Goal: Information Seeking & Learning: Learn about a topic

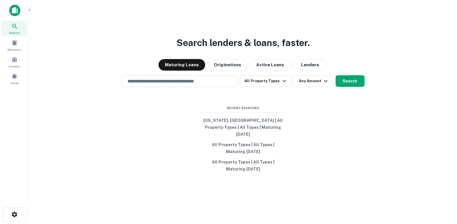
click at [236, 36] on div "Search lenders & loans, faster. Maturing Loans Originations Active Loans Lender…" at bounding box center [243, 126] width 418 height 224
click at [133, 85] on input "text" at bounding box center [179, 81] width 111 height 7
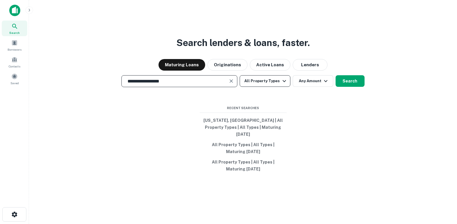
type input "**********"
click at [269, 87] on button "All Property Types" at bounding box center [264, 81] width 50 height 12
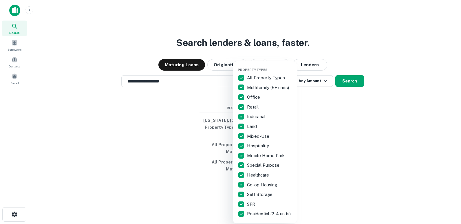
click at [247, 109] on div "Retail" at bounding box center [265, 107] width 54 height 10
click at [310, 93] on div at bounding box center [230, 112] width 461 height 224
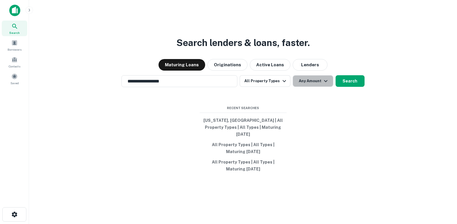
click at [310, 87] on button "Any Amount" at bounding box center [312, 81] width 41 height 12
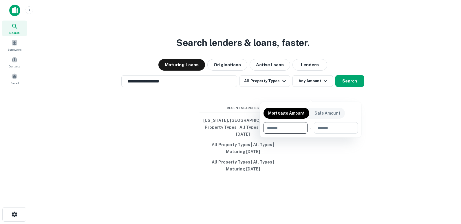
click at [275, 127] on input "number" at bounding box center [283, 128] width 40 height 12
type input "*******"
type input "********"
click at [350, 94] on div at bounding box center [230, 112] width 461 height 224
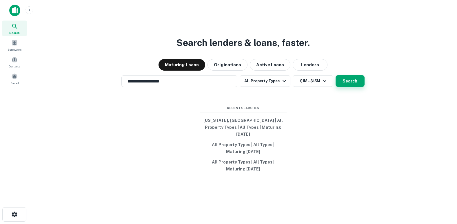
click at [346, 87] on button "Search" at bounding box center [349, 81] width 29 height 12
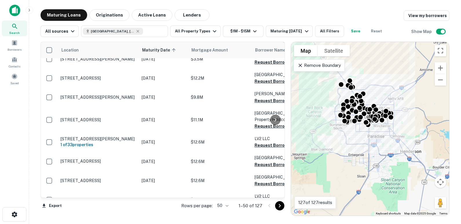
scroll to position [745, 0]
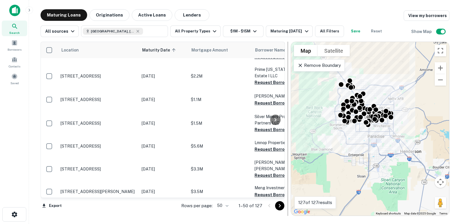
drag, startPoint x: 281, startPoint y: 155, endPoint x: 288, endPoint y: 138, distance: 18.6
click at [282, 75] on div "Location Maturity Date sorted ascending Mortgage Amount Borrower Name Lender Pu…" at bounding box center [163, 120] width 244 height 156
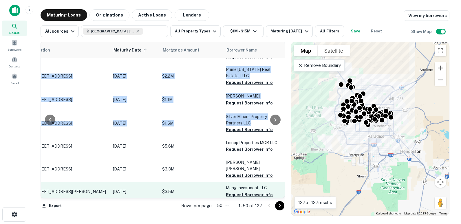
click at [213, 188] on p "$3.5M" at bounding box center [191, 191] width 58 height 6
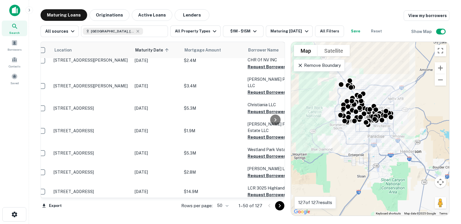
scroll to position [203, 0]
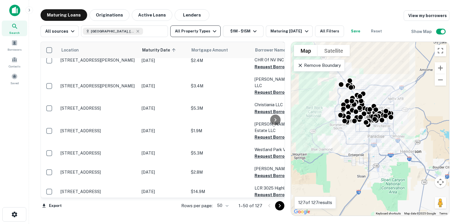
click at [196, 30] on button "All Property Types" at bounding box center [195, 31] width 50 height 12
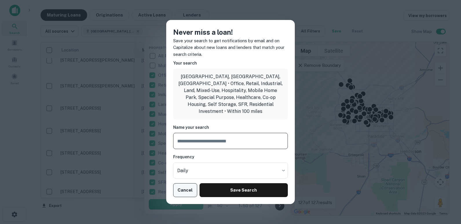
click at [190, 183] on button "Cancel" at bounding box center [185, 190] width 24 height 14
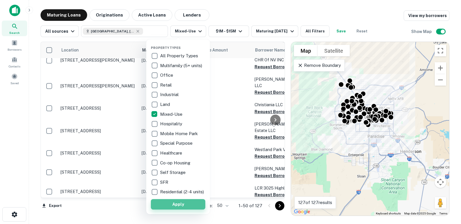
click at [184, 202] on button "Apply" at bounding box center [178, 204] width 54 height 10
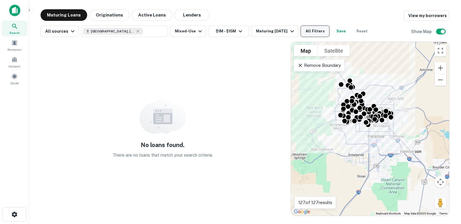
click at [301, 30] on button "All Filters" at bounding box center [315, 31] width 29 height 12
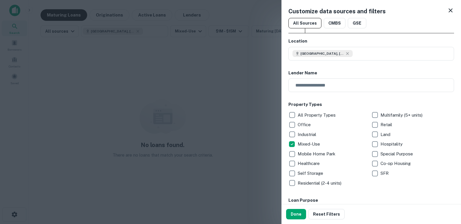
click at [447, 6] on div "Customize data sources and filters All Sources CMBS GSE Location Las Vegas, NV,…" at bounding box center [371, 102] width 180 height 204
drag, startPoint x: 448, startPoint y: 9, endPoint x: 451, endPoint y: 23, distance: 14.0
click at [448, 9] on icon at bounding box center [450, 10] width 4 height 4
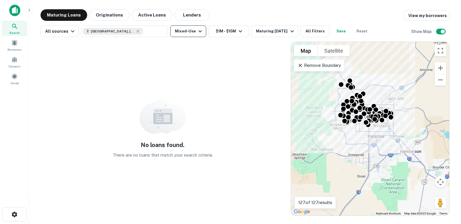
click at [179, 33] on button "Mixed-Use" at bounding box center [188, 31] width 36 height 12
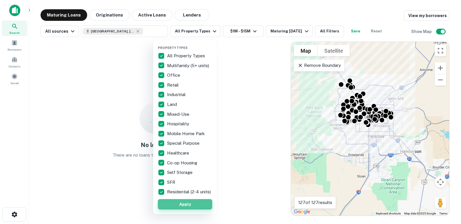
click at [197, 199] on button "Apply" at bounding box center [185, 204] width 54 height 10
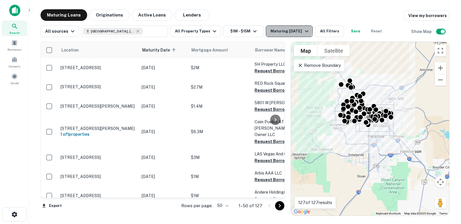
click at [270, 29] on div "Maturing In 1 Year" at bounding box center [289, 31] width 39 height 7
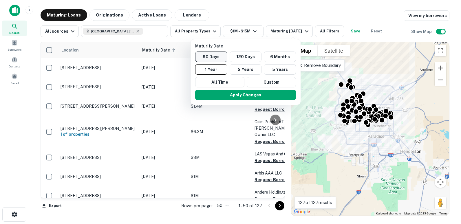
click at [213, 57] on button "90 Days" at bounding box center [211, 57] width 32 height 10
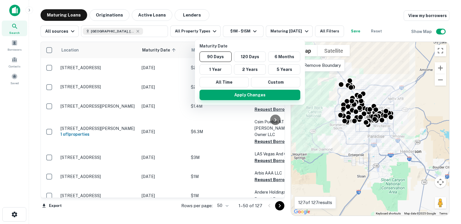
click at [224, 90] on button "Apply Changes" at bounding box center [249, 95] width 101 height 10
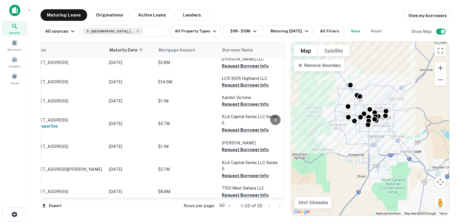
scroll to position [312, 0]
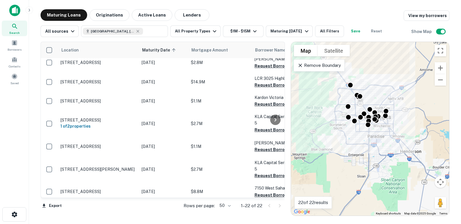
click at [238, 205] on body "Search Borrowers Contacts Saved Maturing Loans Originations Active Loans Lender…" at bounding box center [230, 112] width 461 height 224
click at [237, 213] on li "100" at bounding box center [234, 217] width 17 height 10
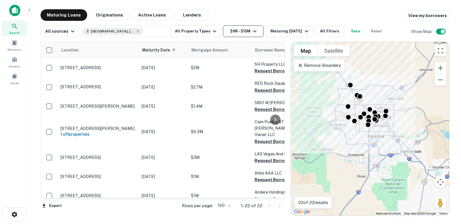
click at [251, 30] on icon "button" at bounding box center [254, 31] width 7 height 7
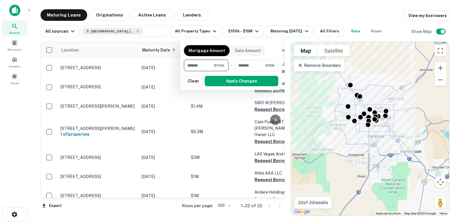
type input "*"
type input "******"
click at [225, 79] on button "Apply Changes" at bounding box center [242, 81] width 74 height 10
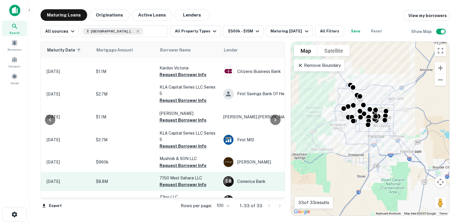
scroll to position [532, 95]
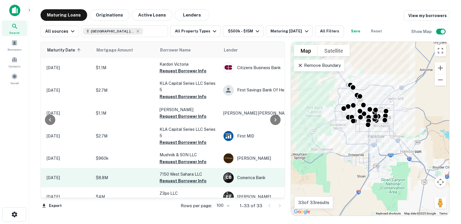
drag, startPoint x: 277, startPoint y: 120, endPoint x: 235, endPoint y: 151, distance: 52.6
click at [277, 120] on icon at bounding box center [275, 119] width 7 height 7
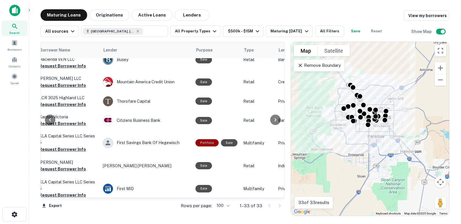
scroll to position [475, 215]
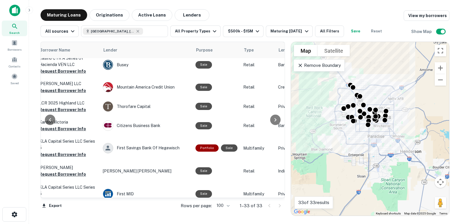
click at [149, 207] on td "J.p. Morgan" at bounding box center [146, 216] width 93 height 19
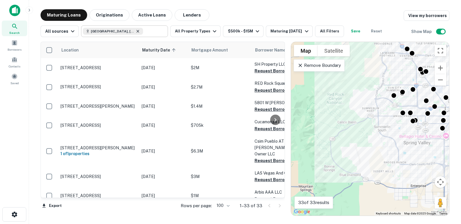
click at [136, 30] on icon at bounding box center [138, 31] width 5 height 5
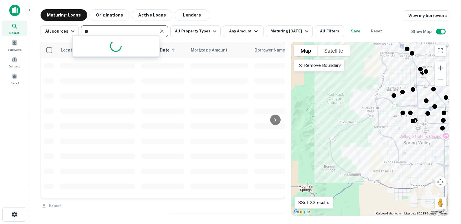
type input "*"
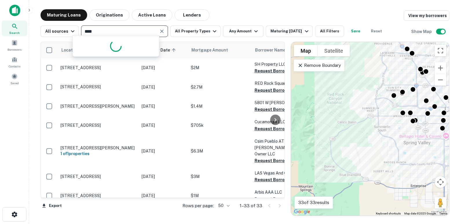
type input "****"
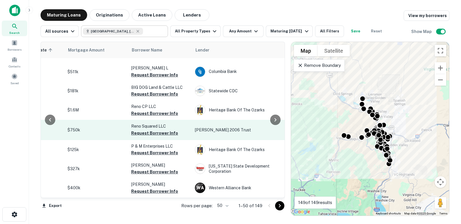
scroll to position [203, 123]
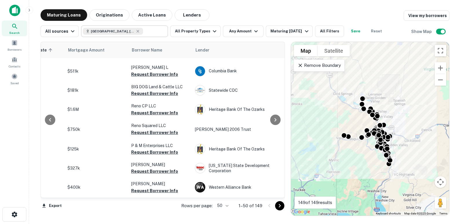
type input "**********"
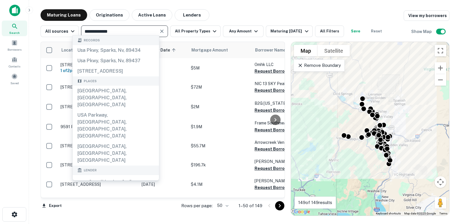
scroll to position [724, 0]
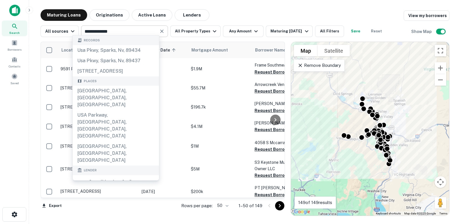
click at [169, 215] on div "Location Maturity Date sorted ascending Mortgage Amount Borrower Name Lender Pu…" at bounding box center [163, 129] width 244 height 174
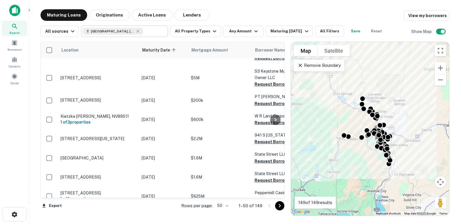
scroll to position [816, 0]
